Goal: Book appointment/travel/reservation

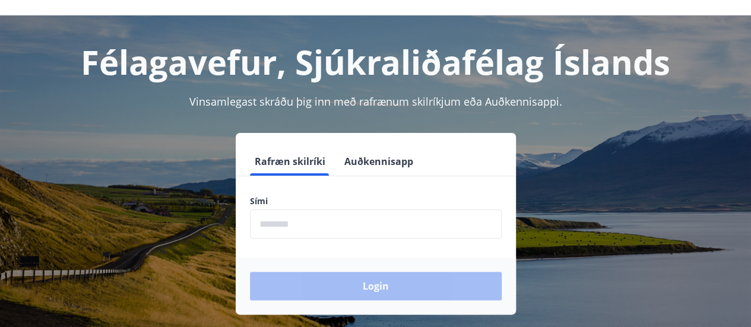
scroll to position [59, 0]
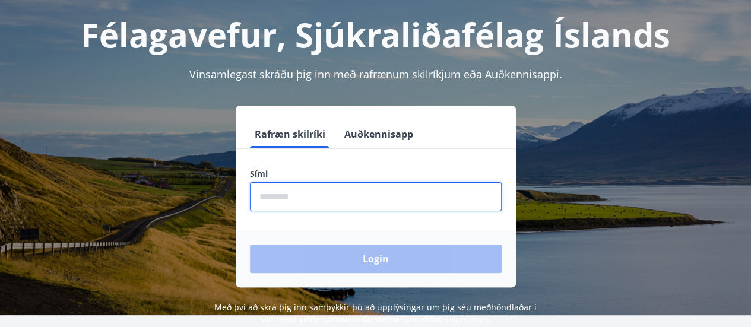
click at [300, 192] on input "phone" at bounding box center [376, 196] width 252 height 29
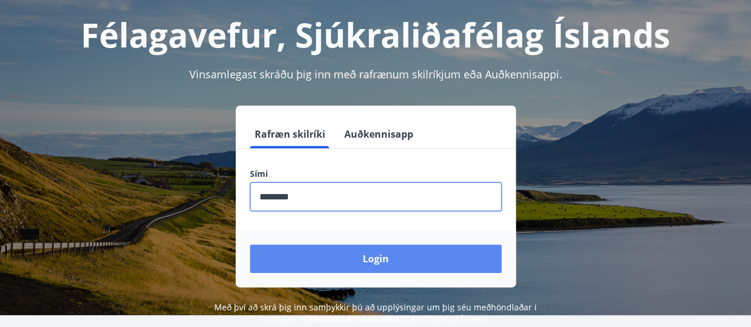
type input "********"
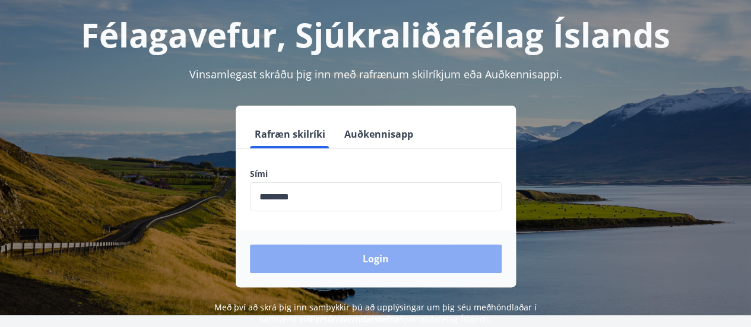
click at [339, 265] on button "Login" at bounding box center [376, 259] width 252 height 28
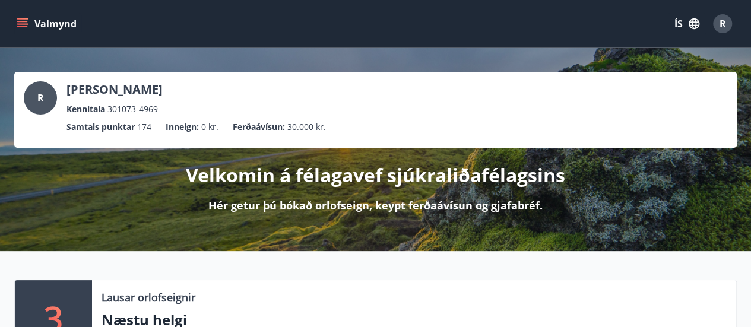
click at [15, 22] on button "Valmynd" at bounding box center [47, 23] width 67 height 21
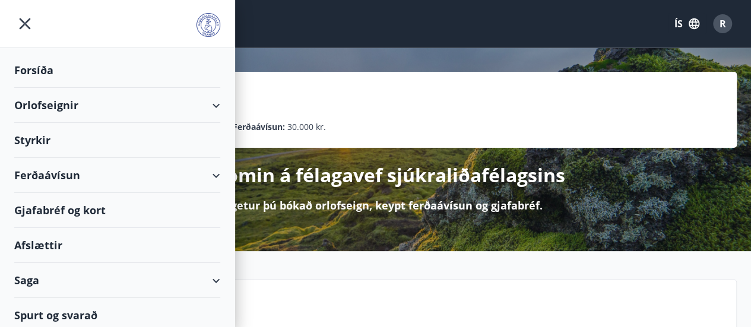
click at [209, 98] on div "Orlofseignir" at bounding box center [117, 105] width 206 height 35
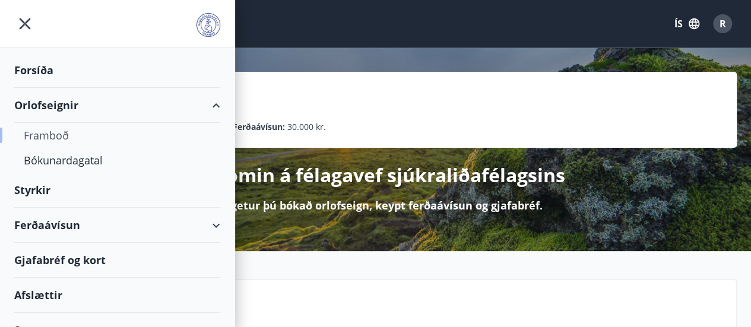
click at [47, 138] on div "Framboð" at bounding box center [117, 135] width 187 height 25
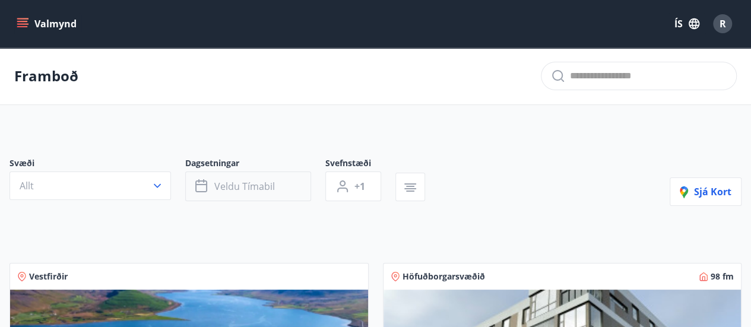
click at [198, 187] on icon "button" at bounding box center [202, 186] width 14 height 14
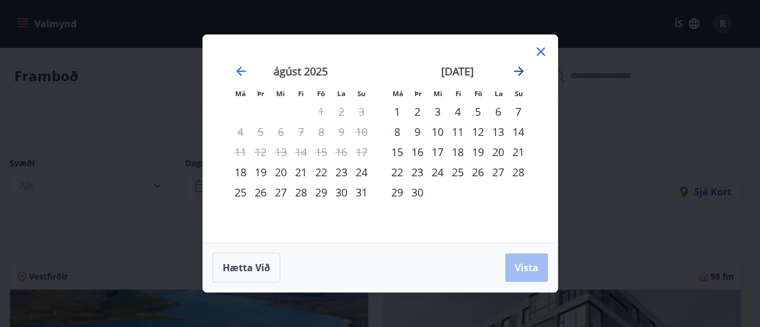
click at [518, 71] on icon "Move forward to switch to the next month." at bounding box center [518, 70] width 9 height 9
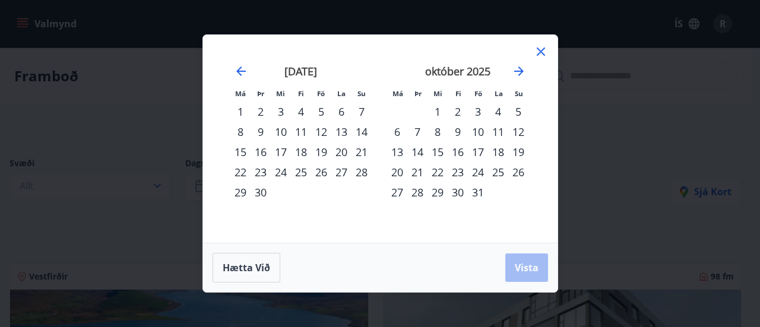
click at [438, 151] on div "15" at bounding box center [437, 152] width 20 height 20
click at [516, 155] on div "19" at bounding box center [518, 152] width 20 height 20
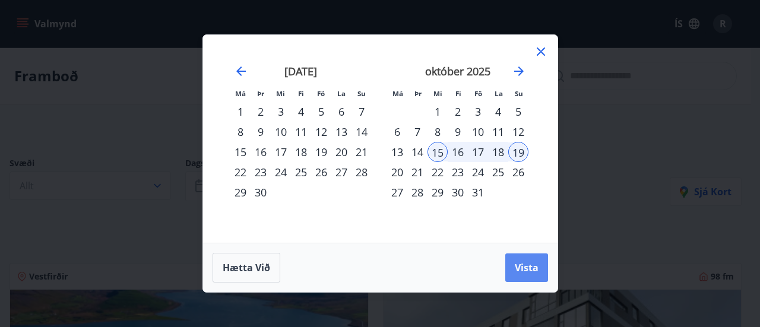
click at [534, 271] on span "Vista" at bounding box center [527, 267] width 24 height 13
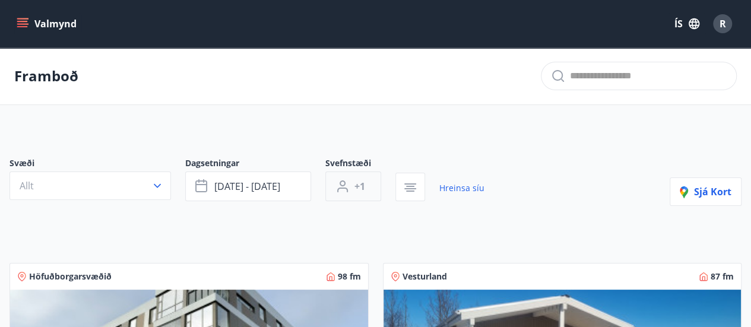
click at [354, 186] on span "+1" at bounding box center [359, 186] width 11 height 13
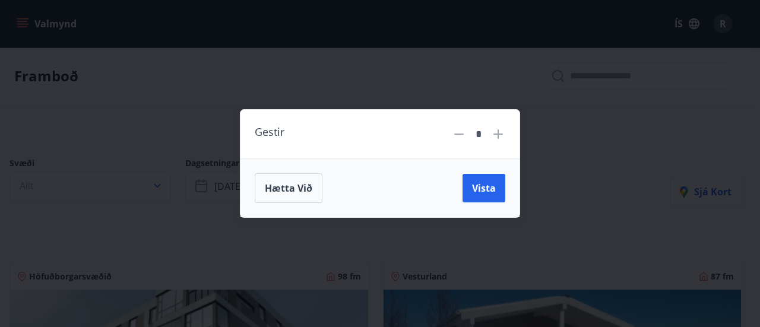
click at [497, 138] on icon at bounding box center [497, 133] width 9 height 9
click at [497, 137] on icon at bounding box center [498, 134] width 14 height 14
type input "*"
click at [483, 191] on span "Vista" at bounding box center [484, 188] width 24 height 13
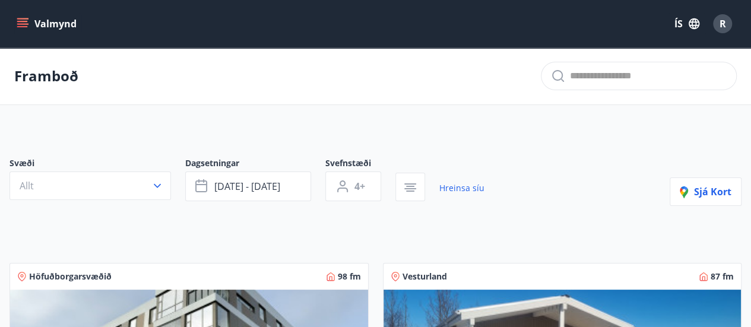
click at [23, 23] on icon "menu" at bounding box center [23, 23] width 13 height 1
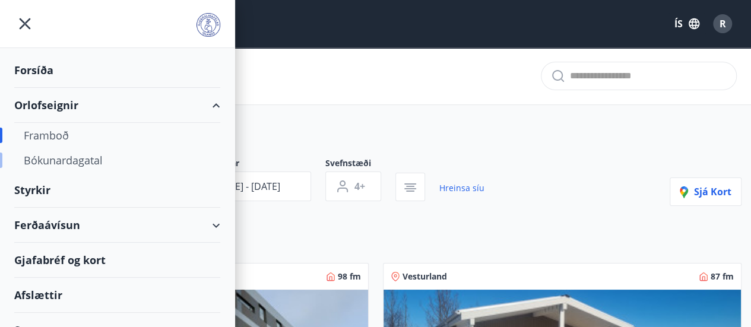
click at [80, 158] on div "Bókunardagatal" at bounding box center [117, 160] width 187 height 25
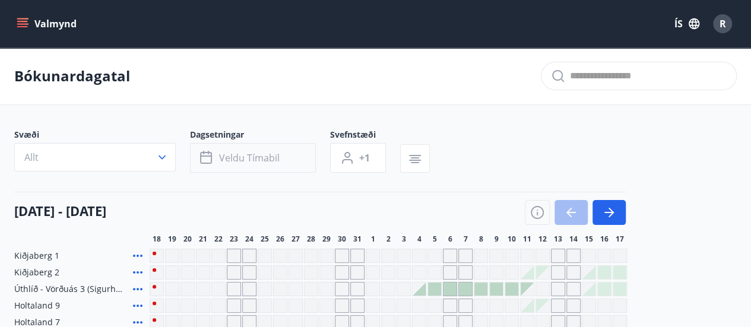
click at [254, 151] on span "Veldu tímabil" at bounding box center [249, 157] width 61 height 13
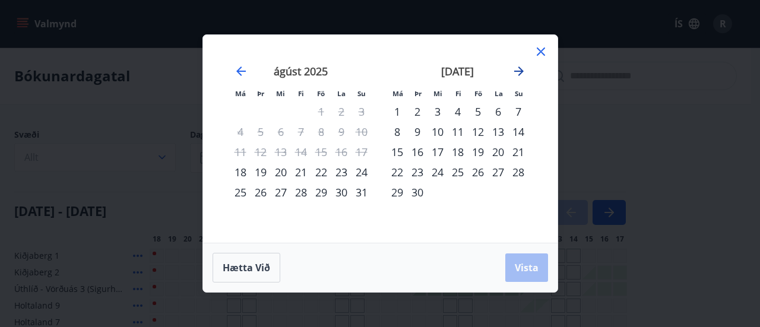
click at [518, 68] on icon "Move forward to switch to the next month." at bounding box center [519, 71] width 14 height 14
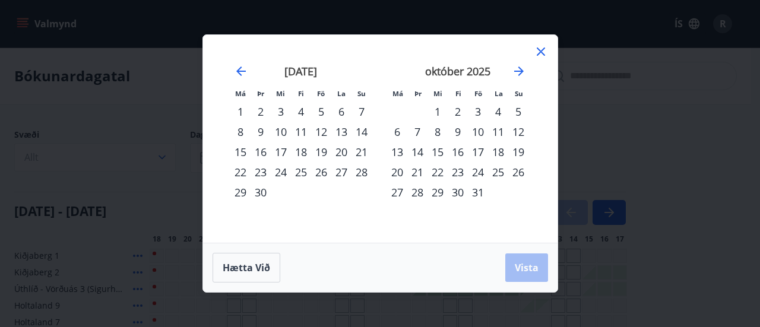
click at [446, 151] on div "15" at bounding box center [437, 152] width 20 height 20
click at [519, 151] on div "19" at bounding box center [518, 152] width 20 height 20
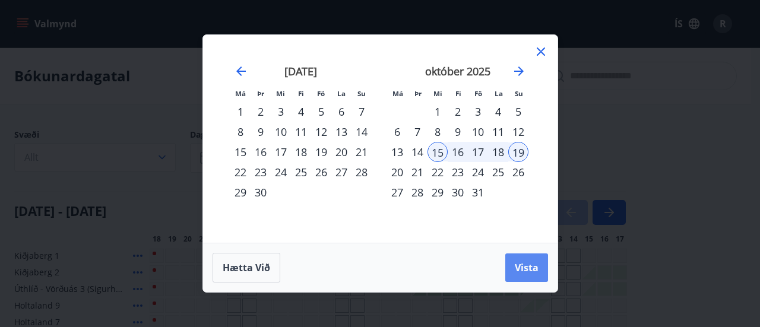
click at [532, 271] on span "Vista" at bounding box center [527, 267] width 24 height 13
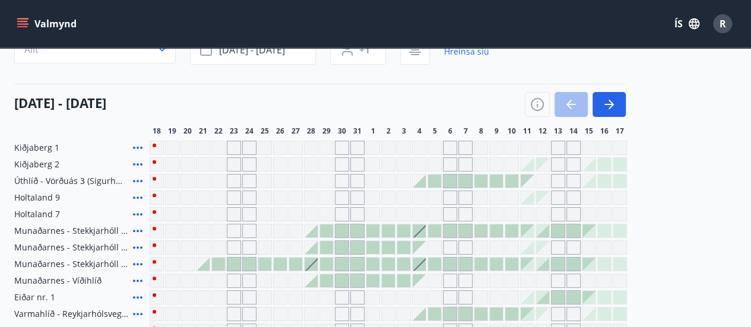
scroll to position [119, 0]
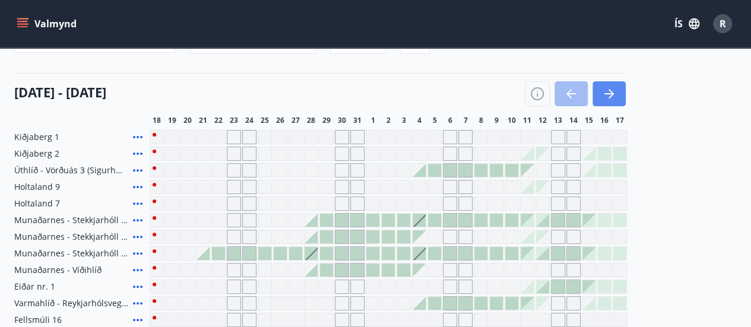
click at [610, 96] on icon "button" at bounding box center [610, 93] width 5 height 9
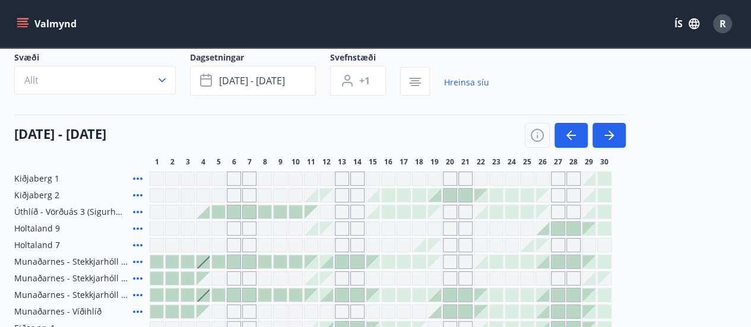
scroll to position [77, 0]
click at [613, 132] on icon "button" at bounding box center [609, 135] width 14 height 14
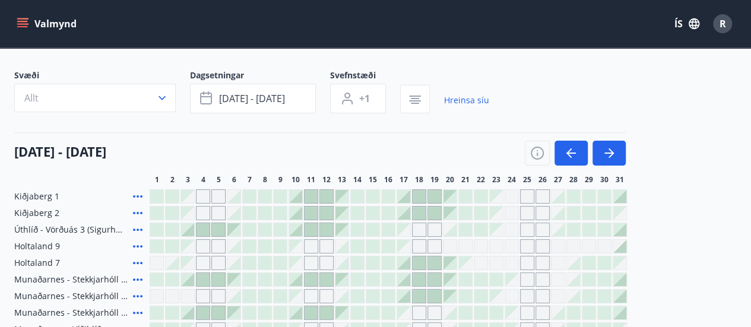
scroll to position [0, 0]
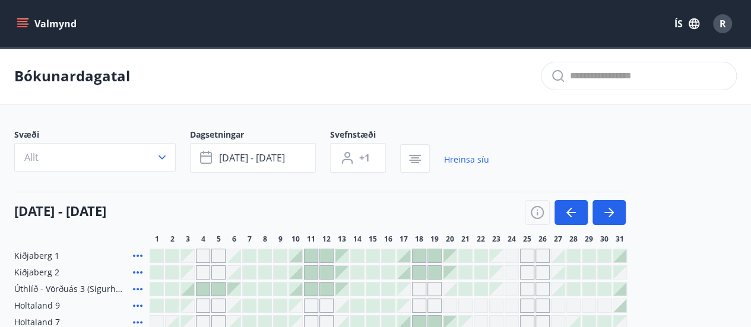
click at [158, 159] on icon "button" at bounding box center [162, 157] width 12 height 12
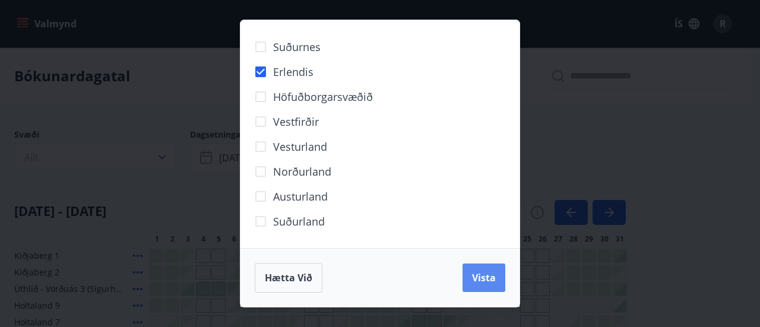
drag, startPoint x: 488, startPoint y: 272, endPoint x: 487, endPoint y: 243, distance: 29.7
click at [488, 271] on span "Vista" at bounding box center [484, 277] width 24 height 13
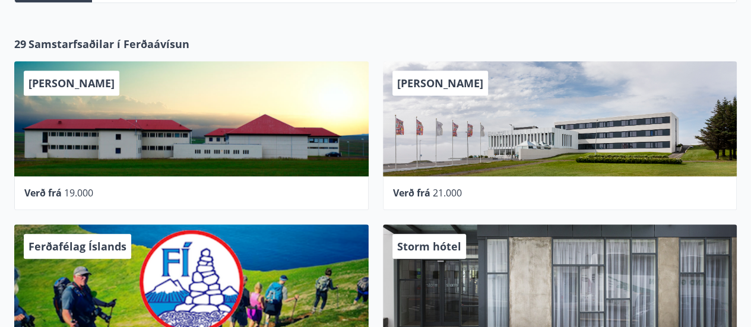
scroll to position [356, 0]
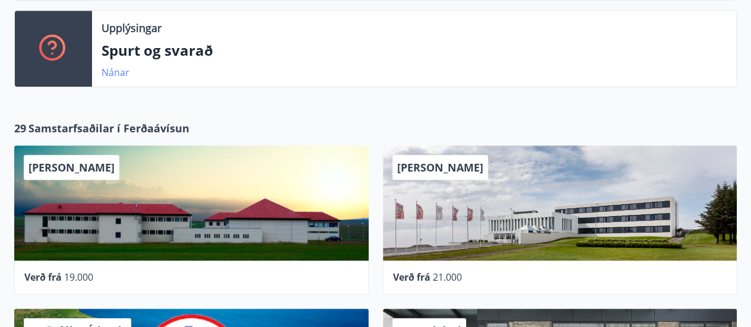
click at [115, 71] on link "Nánar" at bounding box center [115, 72] width 28 height 13
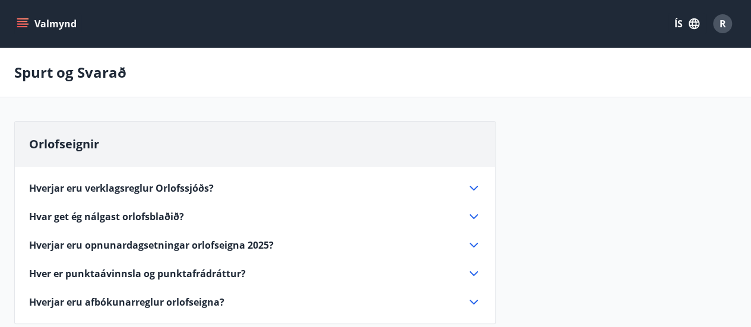
scroll to position [1, 0]
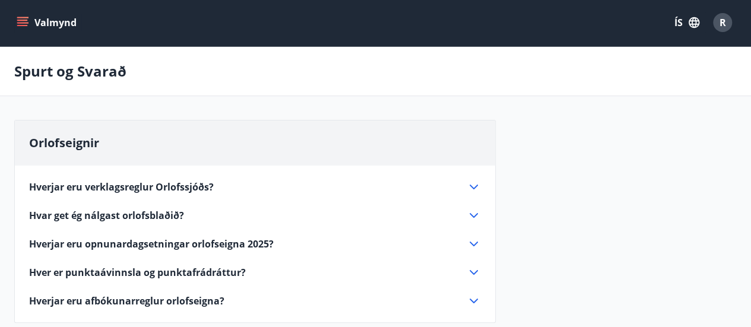
click at [477, 244] on icon at bounding box center [473, 244] width 14 height 14
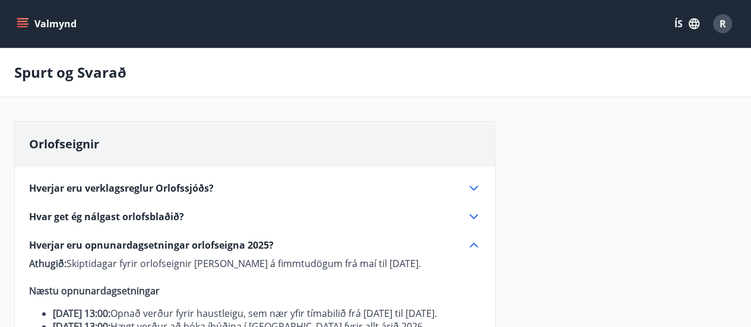
scroll to position [0, 0]
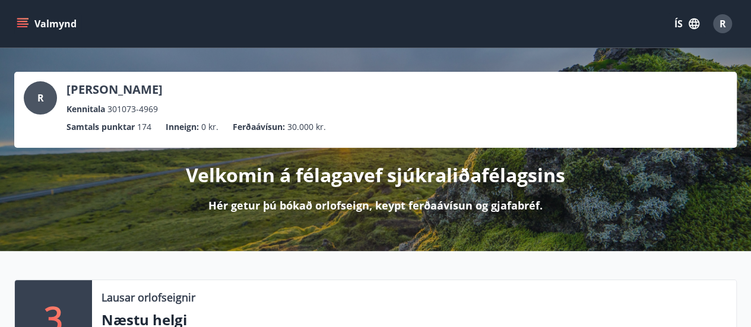
click at [26, 21] on icon "menu" at bounding box center [22, 21] width 11 height 1
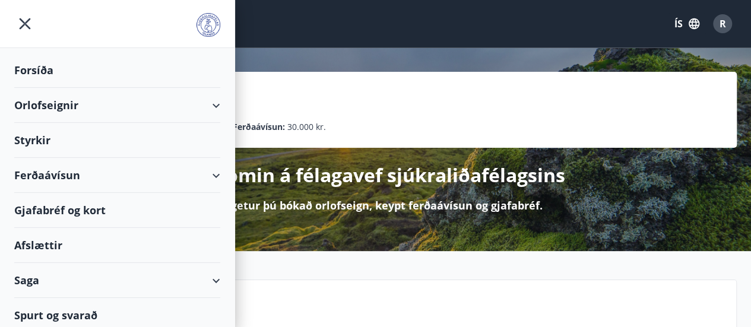
click at [201, 100] on div "Orlofseignir" at bounding box center [117, 105] width 206 height 35
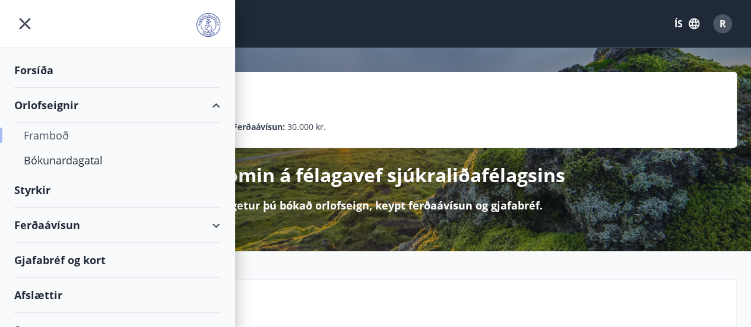
click at [49, 135] on div "Framboð" at bounding box center [117, 135] width 187 height 25
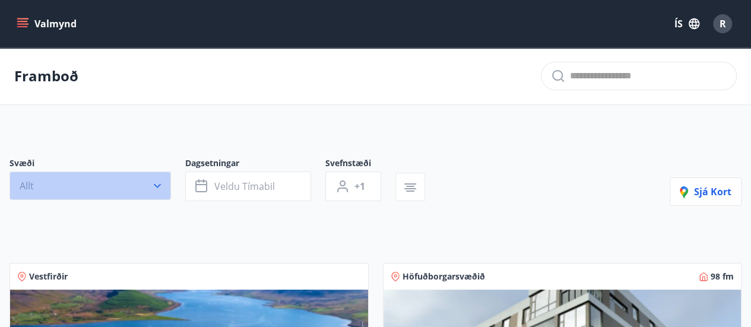
click at [160, 185] on icon "button" at bounding box center [157, 186] width 12 height 12
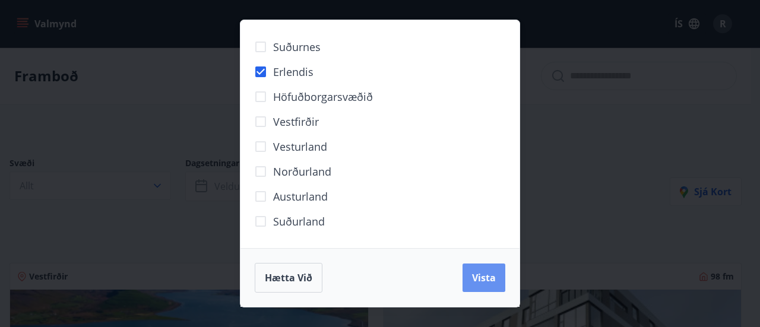
drag, startPoint x: 480, startPoint y: 277, endPoint x: 508, endPoint y: 234, distance: 51.5
click at [480, 275] on span "Vista" at bounding box center [484, 277] width 24 height 13
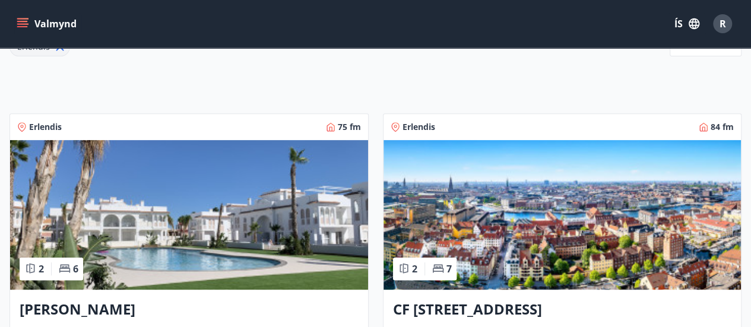
scroll to position [427, 0]
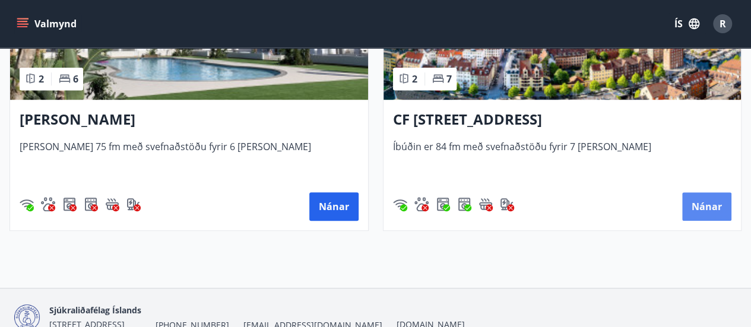
click at [706, 208] on button "Nánar" at bounding box center [706, 206] width 49 height 28
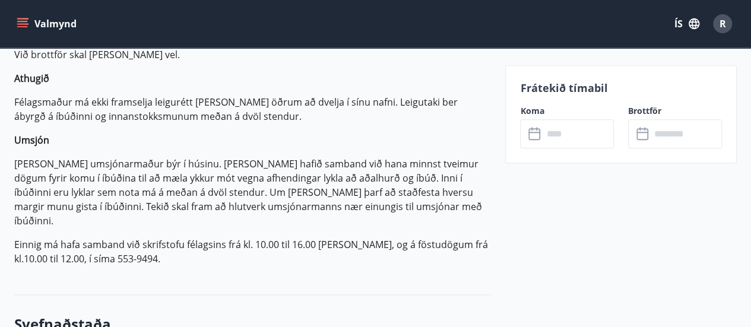
scroll to position [415, 0]
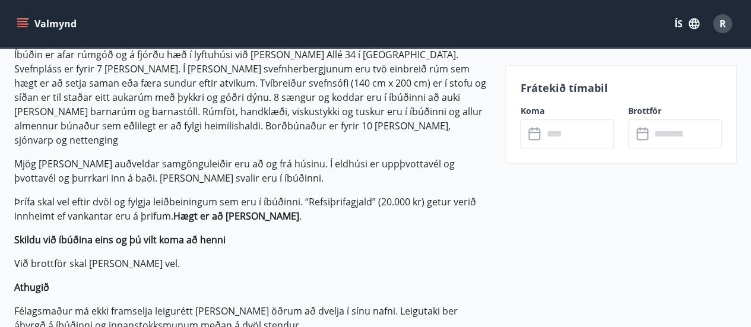
click at [536, 134] on icon at bounding box center [535, 134] width 14 height 14
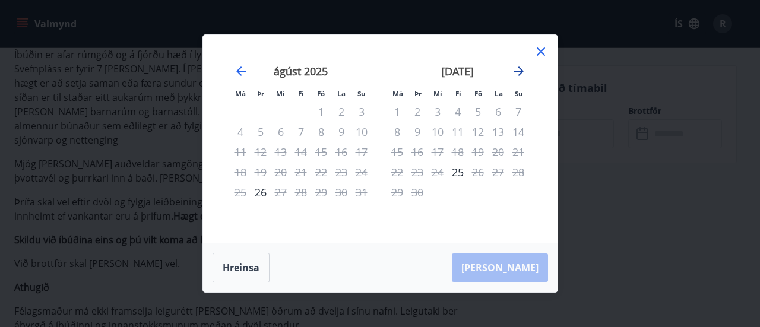
click at [520, 74] on icon "Move forward to switch to the next month." at bounding box center [519, 71] width 14 height 14
click at [518, 73] on icon "Move forward to switch to the next month." at bounding box center [519, 71] width 14 height 14
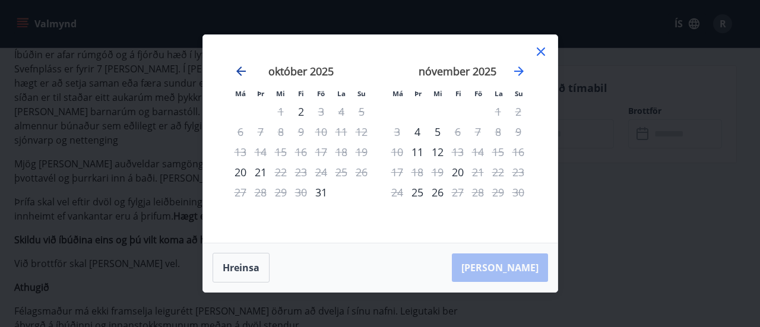
click at [243, 70] on icon "Move backward to switch to the previous month." at bounding box center [241, 71] width 14 height 14
click at [519, 76] on icon "Move forward to switch to the next month." at bounding box center [519, 71] width 14 height 14
click at [516, 72] on icon "Move forward to switch to the next month." at bounding box center [518, 70] width 9 height 9
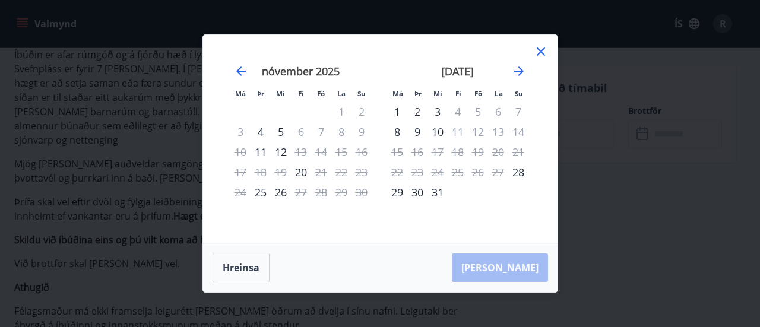
click at [544, 57] on icon at bounding box center [541, 52] width 14 height 14
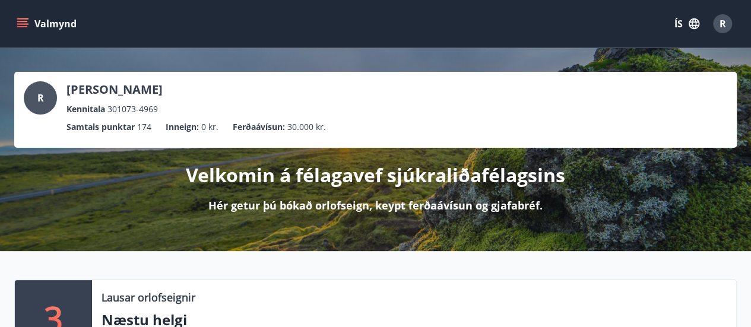
click at [22, 24] on icon "menu" at bounding box center [23, 24] width 12 height 12
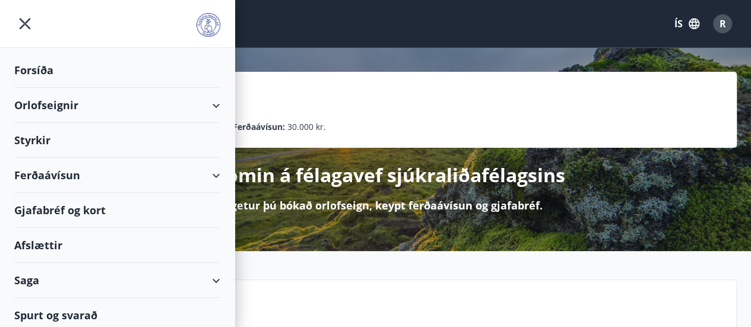
click at [212, 103] on icon at bounding box center [216, 106] width 14 height 14
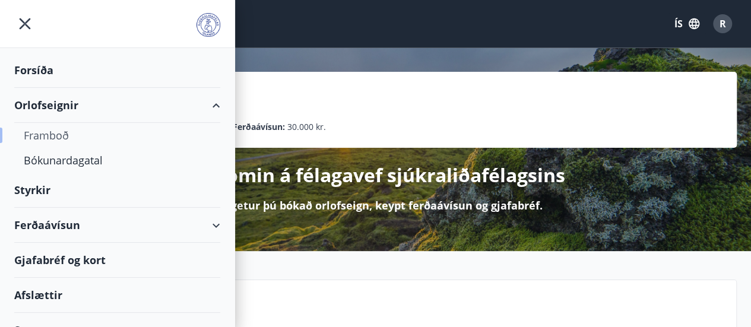
click at [51, 135] on div "Framboð" at bounding box center [117, 135] width 187 height 25
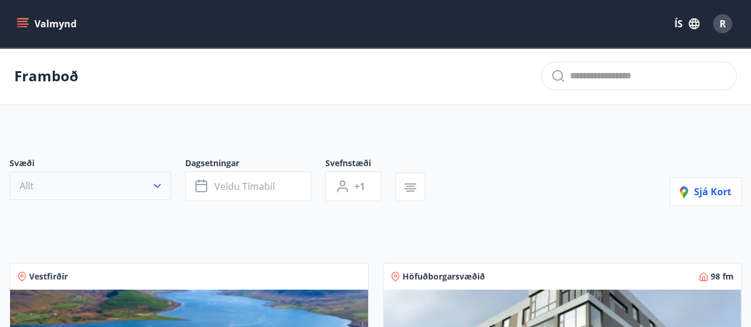
click at [151, 181] on button "Allt" at bounding box center [89, 186] width 161 height 28
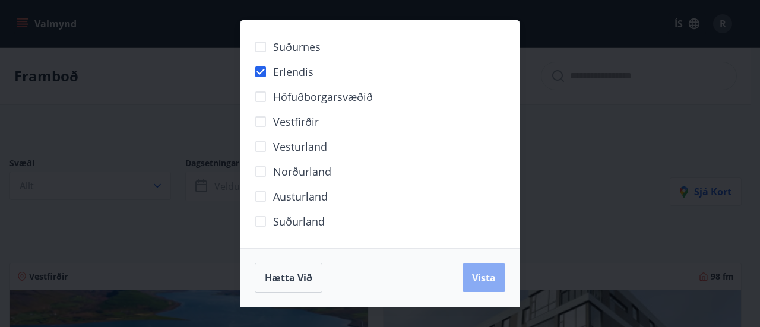
click at [490, 282] on span "Vista" at bounding box center [484, 277] width 24 height 13
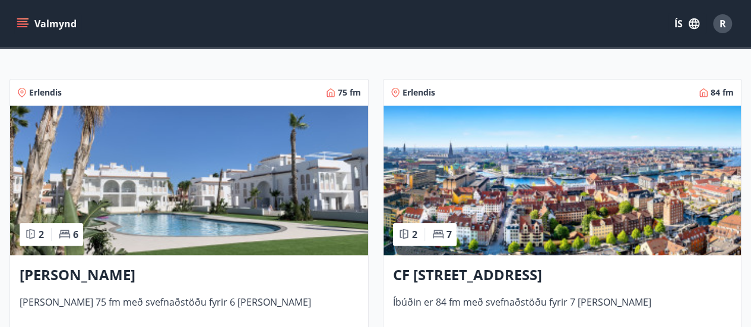
scroll to position [237, 0]
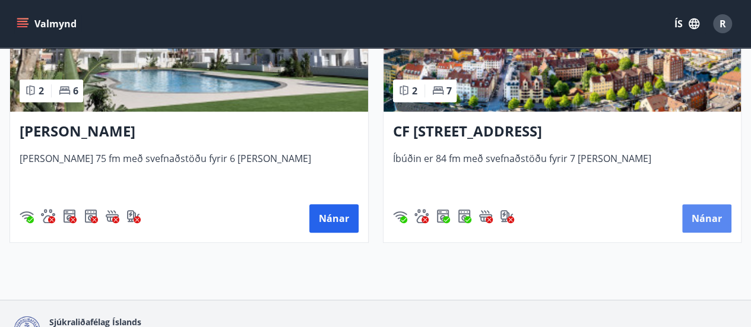
click at [716, 225] on button "Nánar" at bounding box center [706, 218] width 49 height 28
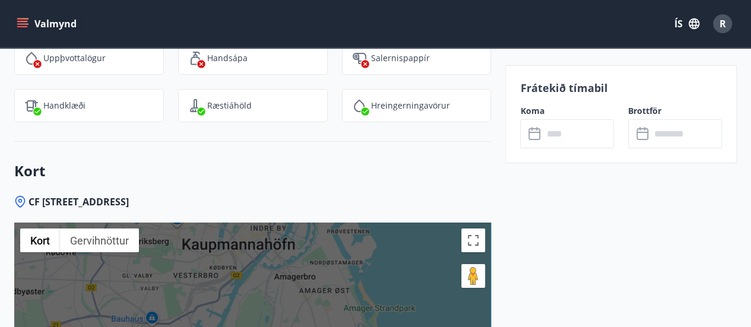
scroll to position [1958, 0]
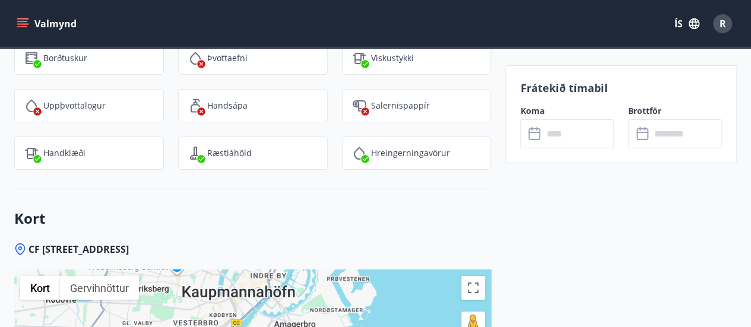
click at [534, 136] on icon at bounding box center [535, 134] width 14 height 14
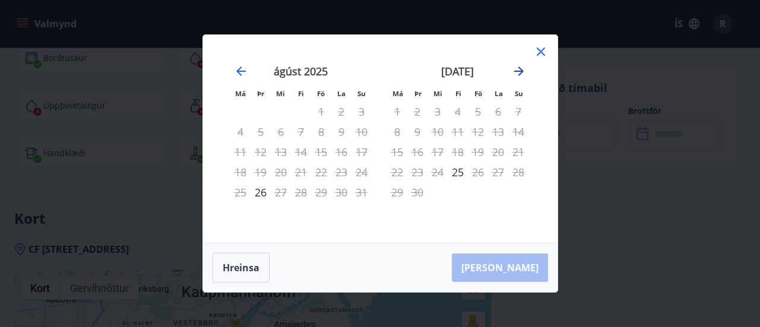
click at [519, 71] on icon "Move forward to switch to the next month." at bounding box center [518, 70] width 9 height 9
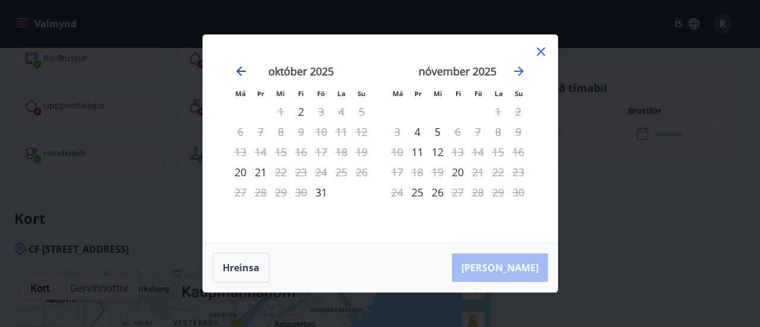
click at [244, 69] on icon "Move backward to switch to the previous month." at bounding box center [241, 71] width 14 height 14
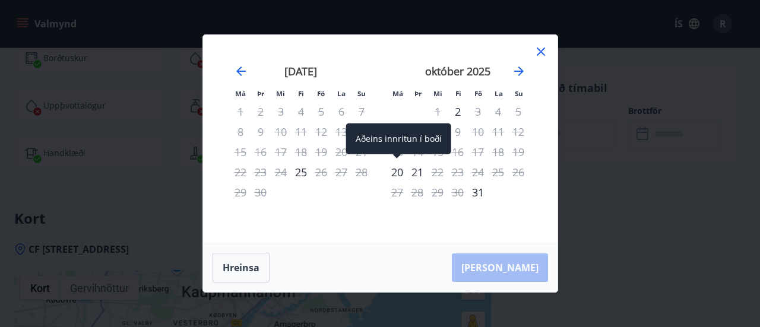
click at [400, 170] on div "20" at bounding box center [397, 172] width 20 height 20
click at [396, 172] on div "20" at bounding box center [397, 172] width 20 height 20
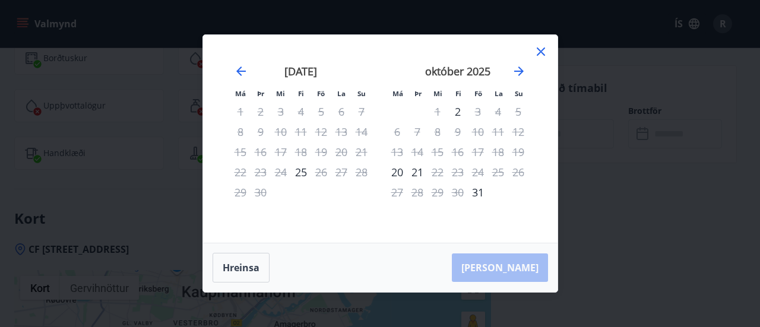
click at [420, 170] on div "21" at bounding box center [417, 172] width 20 height 20
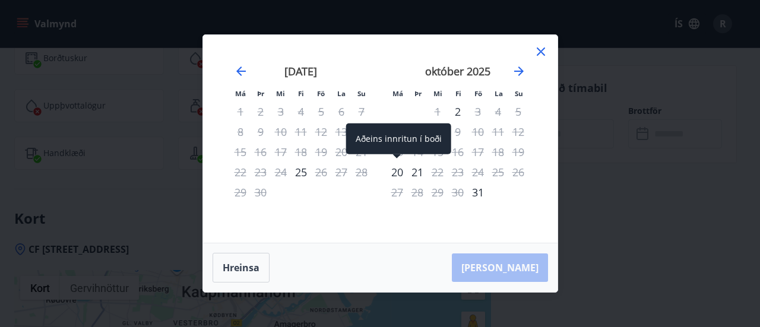
click at [401, 174] on div "20" at bounding box center [397, 172] width 20 height 20
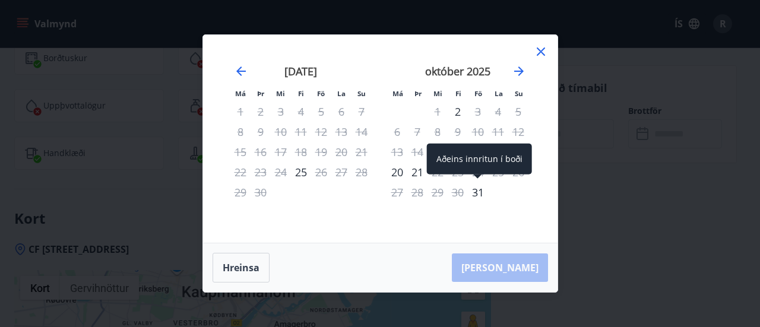
click at [472, 193] on div "31" at bounding box center [478, 192] width 20 height 20
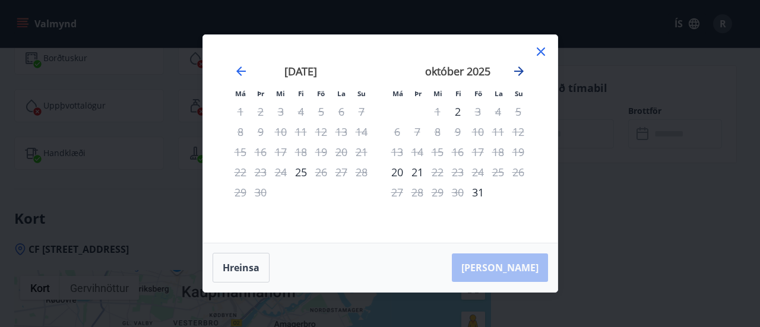
click at [525, 74] on icon "Move forward to switch to the next month." at bounding box center [519, 71] width 14 height 14
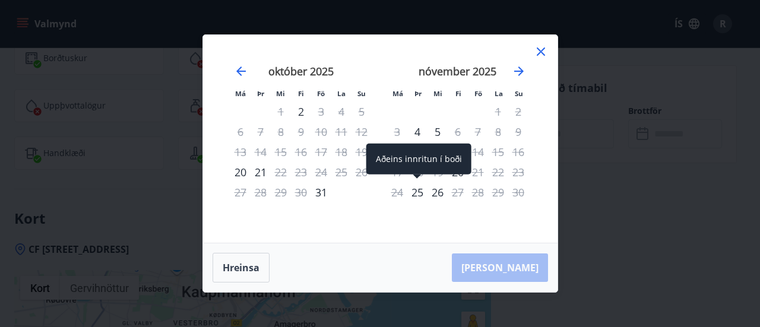
click at [419, 192] on div "25" at bounding box center [417, 192] width 20 height 20
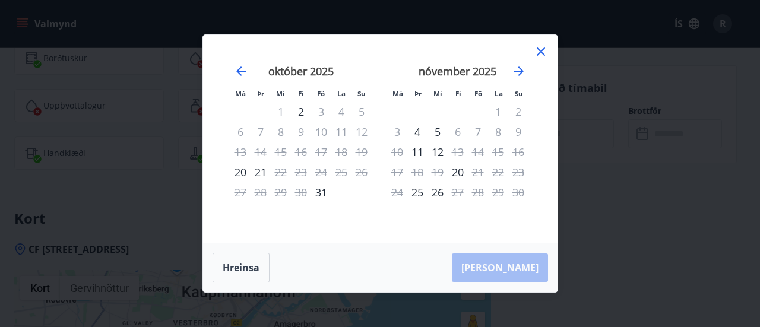
click at [433, 191] on div "26" at bounding box center [437, 192] width 20 height 20
click at [513, 72] on icon "Move forward to switch to the next month." at bounding box center [519, 71] width 14 height 14
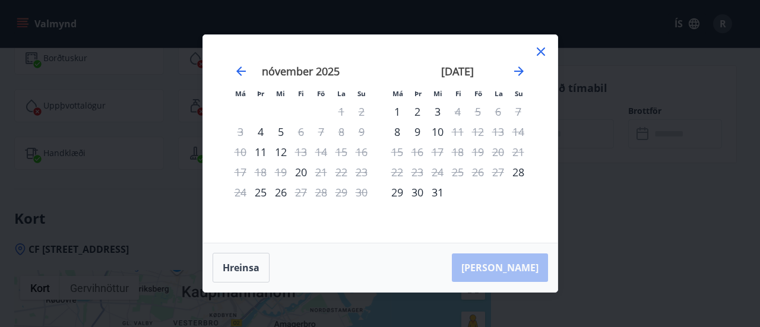
click at [401, 195] on div "29" at bounding box center [397, 192] width 20 height 20
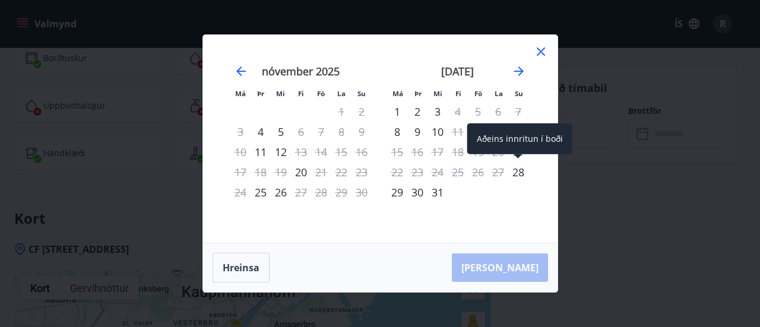
click at [520, 173] on div "28" at bounding box center [518, 172] width 20 height 20
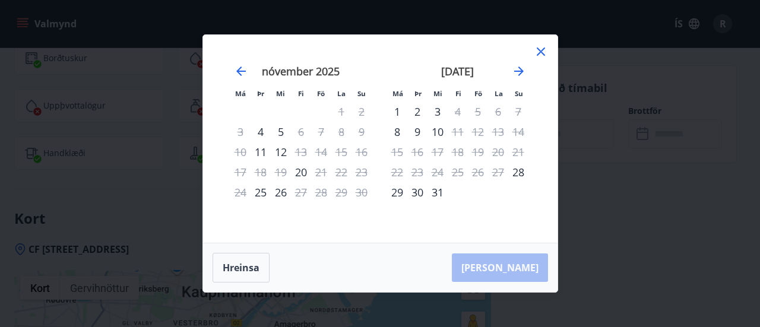
drag, startPoint x: 683, startPoint y: 198, endPoint x: 625, endPoint y: 199, distance: 58.2
click at [682, 198] on div "Má Þr Mi Fi Fö La Su Má Þr Mi Fi Fö La Su [DATE] 1 2 3 4 5 6 7 8 9 10 11 12 13 …" at bounding box center [380, 163] width 760 height 327
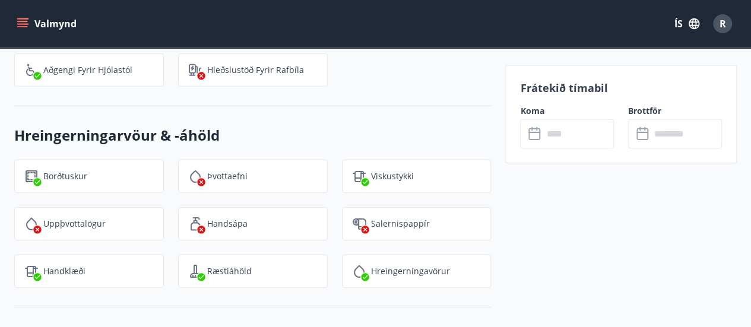
scroll to position [1840, 0]
click at [538, 132] on icon at bounding box center [534, 132] width 12 height 1
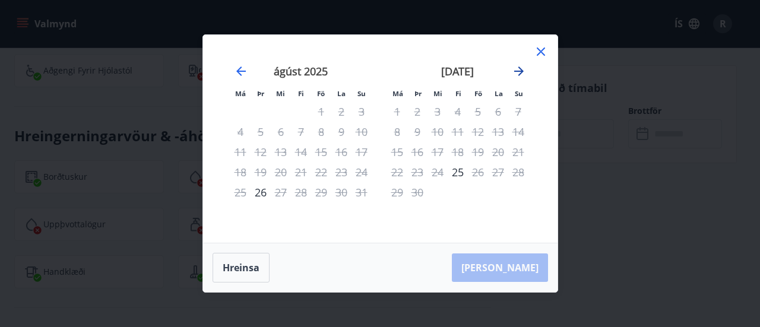
click at [523, 68] on icon "Move forward to switch to the next month." at bounding box center [519, 71] width 14 height 14
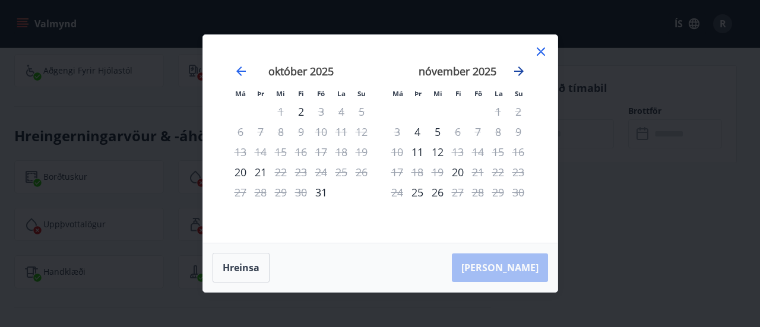
click at [523, 68] on icon "Move forward to switch to the next month." at bounding box center [519, 71] width 14 height 14
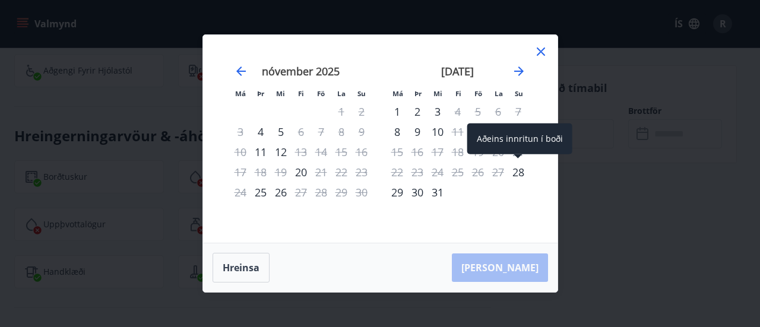
click at [519, 172] on div "28" at bounding box center [518, 172] width 20 height 20
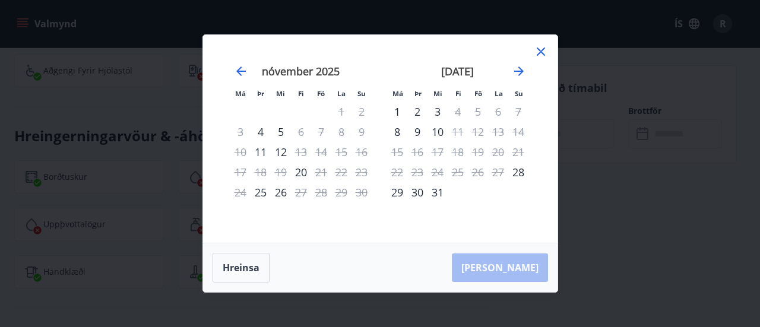
click at [652, 125] on div "Má Þr Mi Fi Fö La Su Má Þr Mi Fi Fö La Su [DATE] 1 2 3 4 5 6 7 8 9 10 11 12 13 …" at bounding box center [380, 163] width 760 height 327
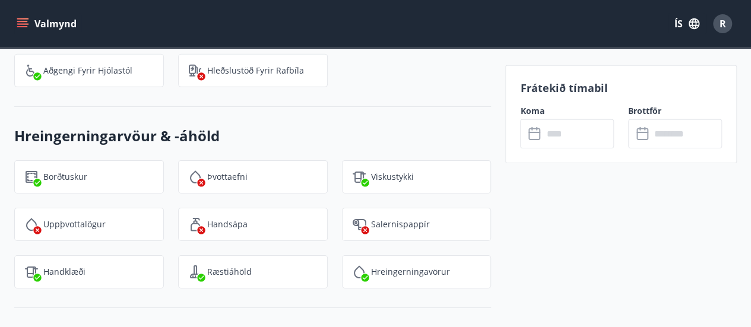
click at [648, 139] on icon at bounding box center [643, 134] width 14 height 14
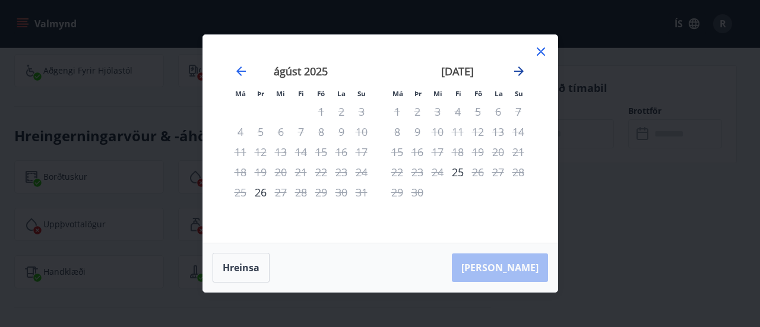
click at [520, 72] on icon "Move forward to switch to the next month." at bounding box center [518, 70] width 9 height 9
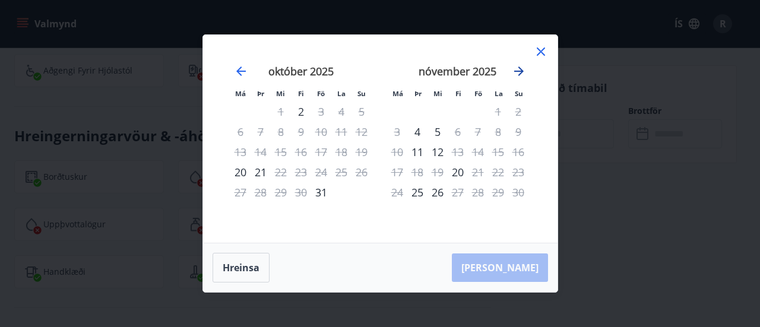
click at [521, 72] on icon "Move forward to switch to the next month." at bounding box center [518, 70] width 9 height 9
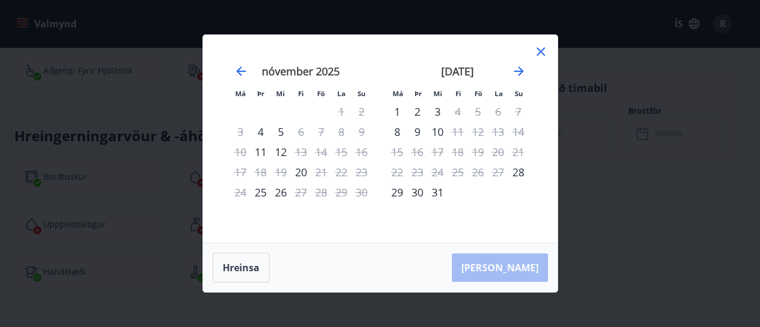
click at [436, 193] on div "31" at bounding box center [437, 192] width 20 height 20
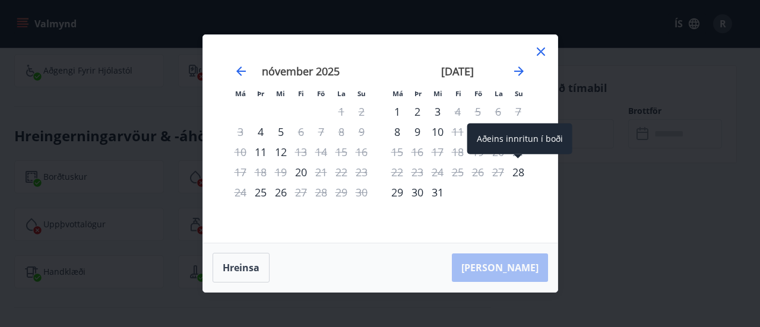
click at [514, 172] on div "28" at bounding box center [518, 172] width 20 height 20
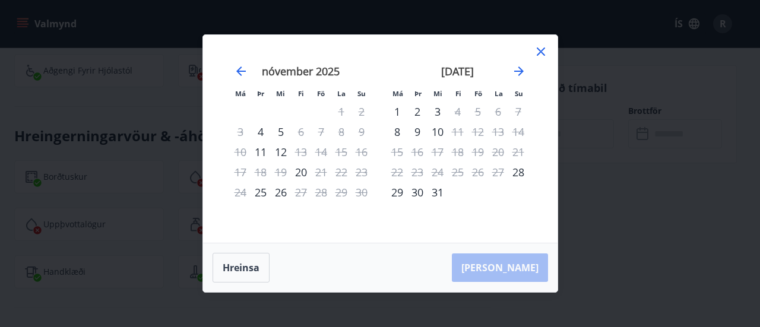
click at [431, 129] on div "10" at bounding box center [437, 132] width 20 height 20
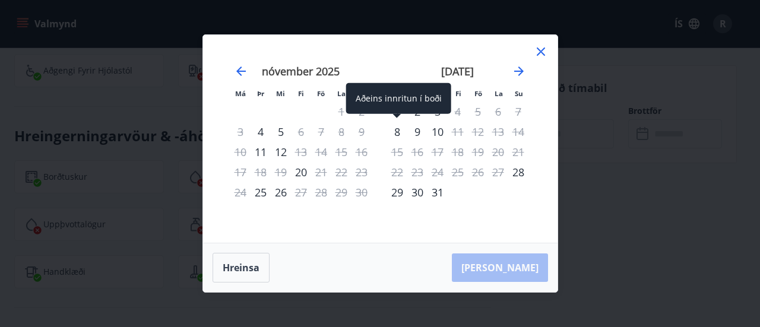
drag, startPoint x: 398, startPoint y: 118, endPoint x: 430, endPoint y: 109, distance: 33.3
click at [400, 116] on span at bounding box center [396, 117] width 8 height 6
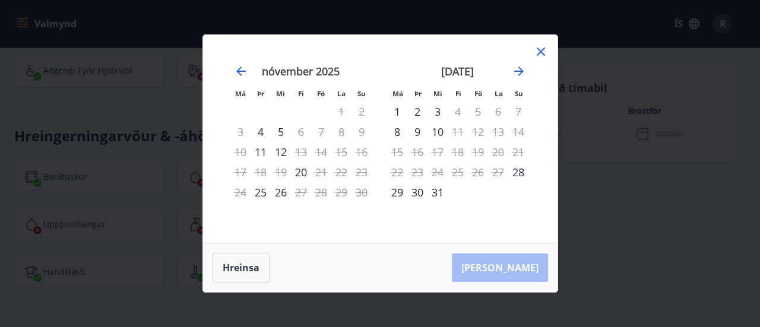
click at [535, 55] on icon at bounding box center [541, 52] width 14 height 14
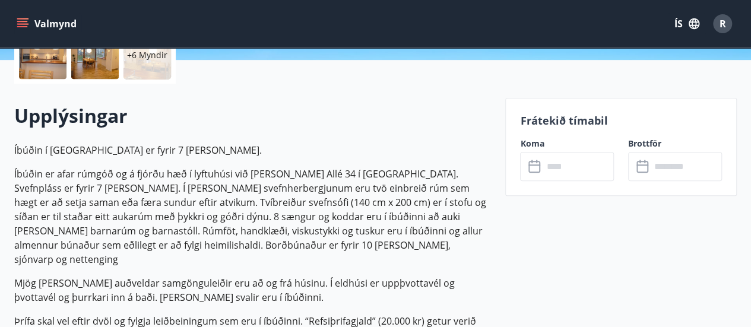
scroll to position [297, 0]
click at [549, 157] on input "text" at bounding box center [577, 165] width 71 height 29
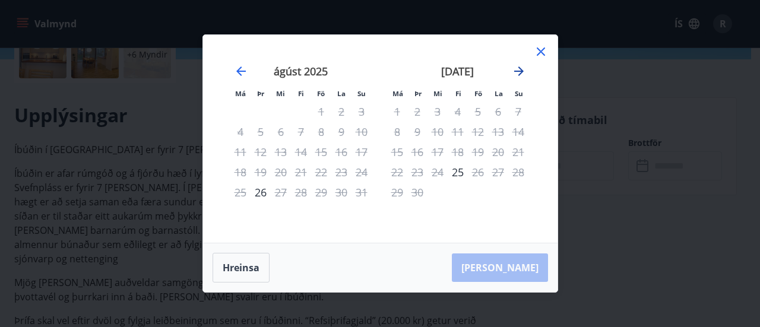
click at [516, 72] on icon "Move forward to switch to the next month." at bounding box center [518, 70] width 9 height 9
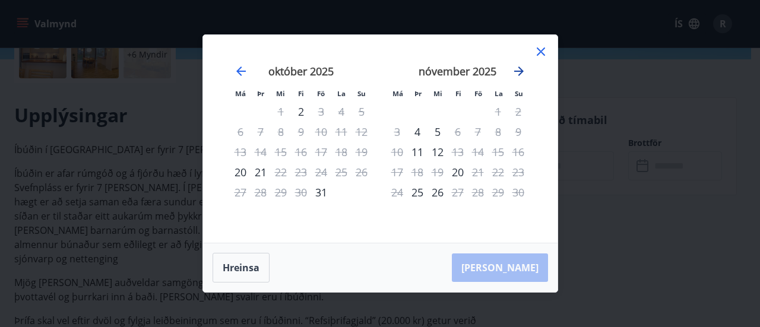
click at [516, 72] on icon "Move forward to switch to the next month." at bounding box center [518, 70] width 9 height 9
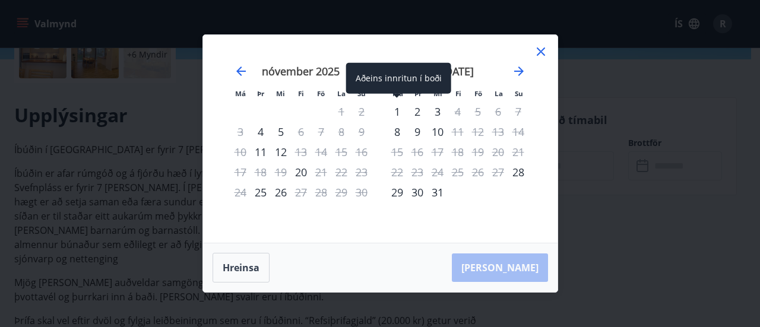
click at [398, 115] on div "1" at bounding box center [397, 111] width 20 height 20
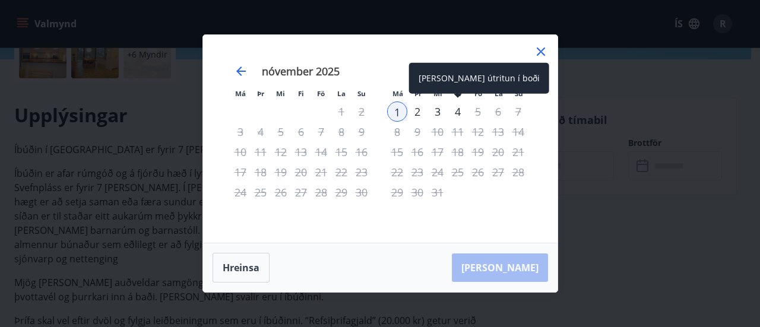
click at [456, 113] on div "4" at bounding box center [457, 111] width 20 height 20
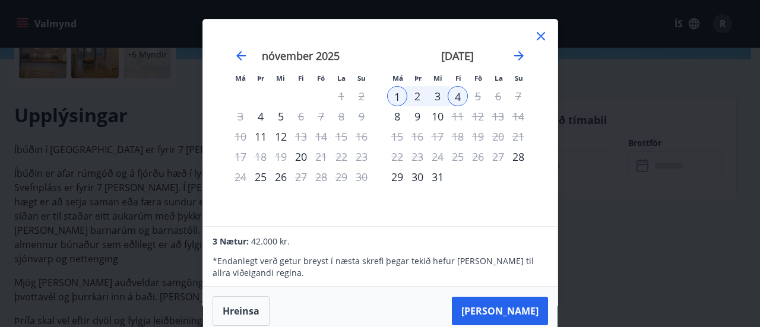
click at [539, 34] on icon at bounding box center [541, 36] width 14 height 14
